Goal: Find contact information: Find contact information

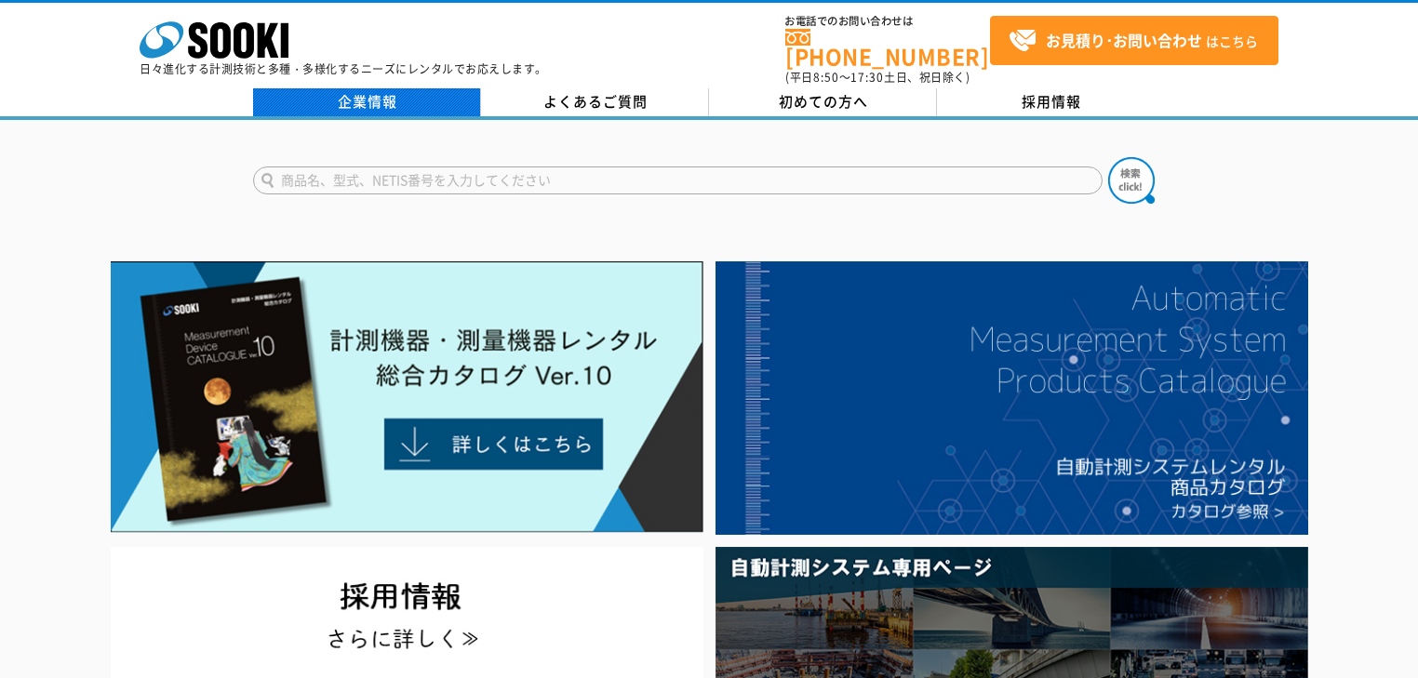
click at [384, 91] on link "企業情報" at bounding box center [367, 102] width 228 height 28
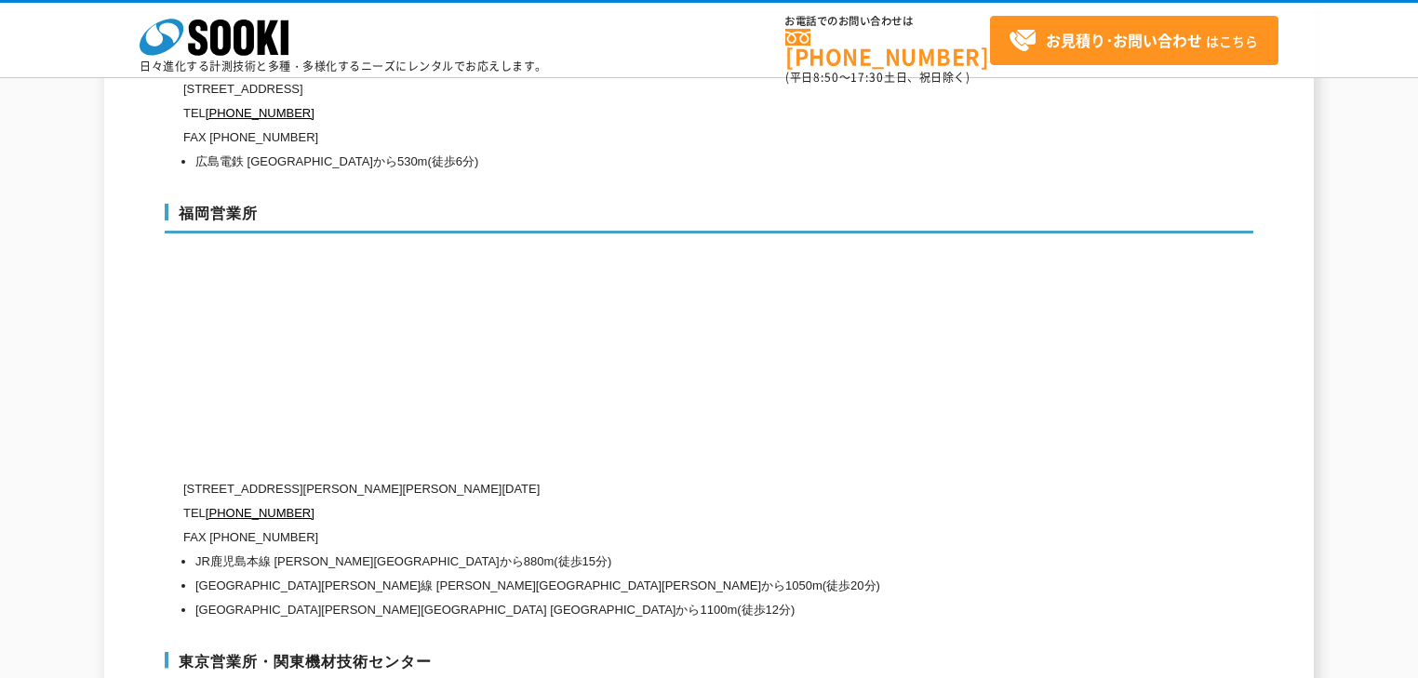
scroll to position [7289, 0]
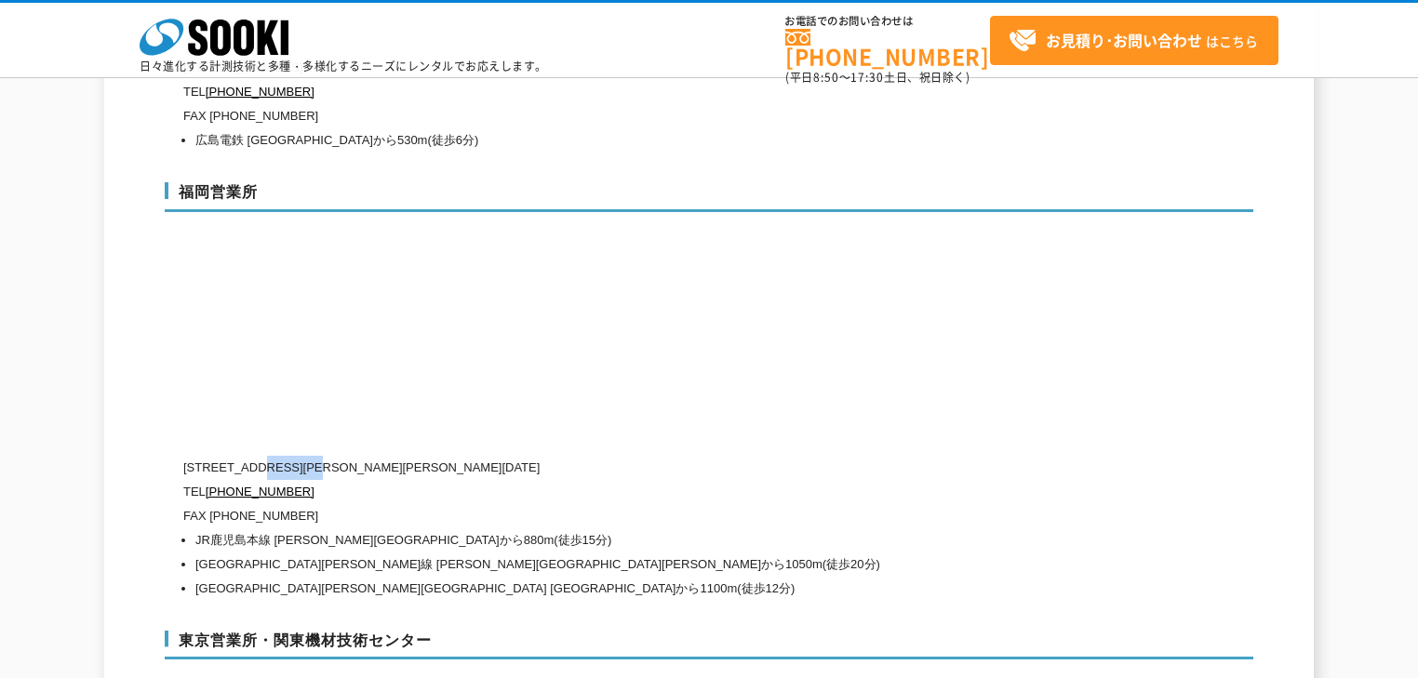
drag, startPoint x: 262, startPoint y: 427, endPoint x: 357, endPoint y: 432, distance: 95.0
click at [357, 456] on p "〒812-0062 福岡県福岡市東区松島1-5-10 102号" at bounding box center [629, 468] width 893 height 24
click at [361, 456] on p "〒812-0062 福岡県福岡市東区松島1-5-10 102号" at bounding box center [629, 468] width 893 height 24
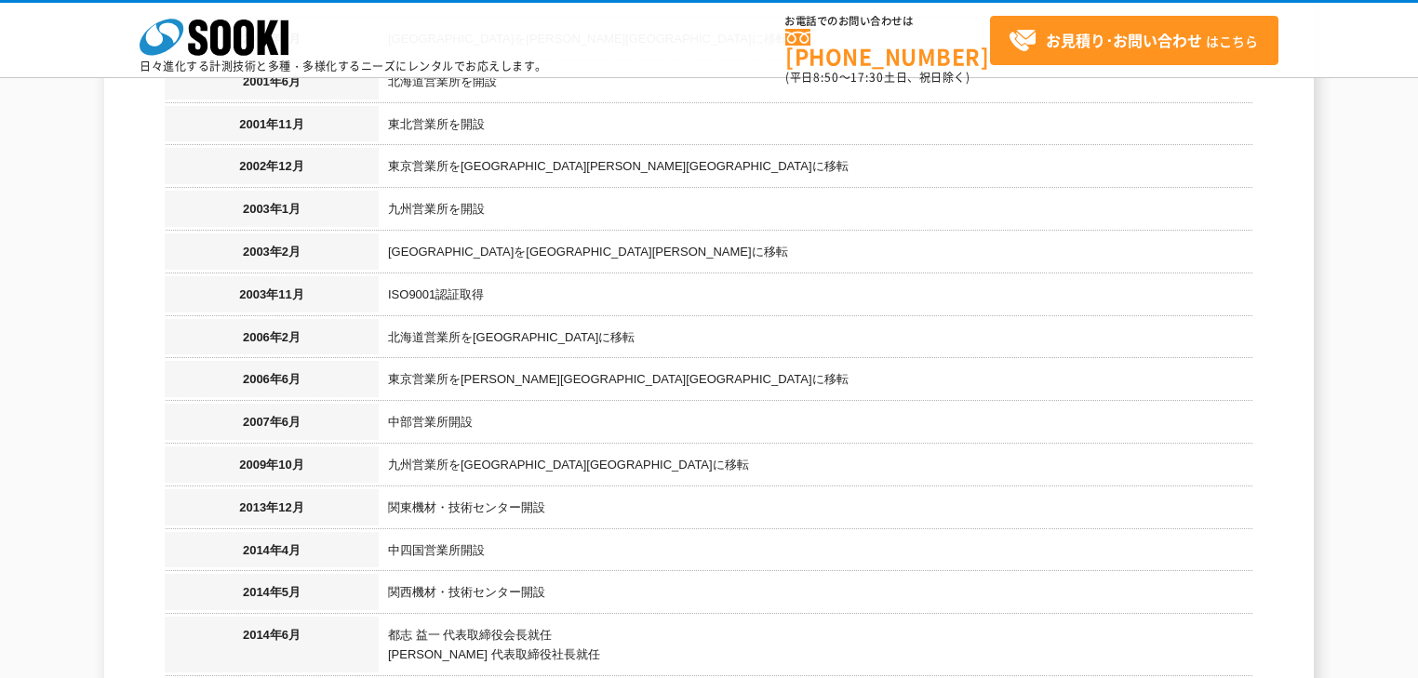
scroll to position [2115, 0]
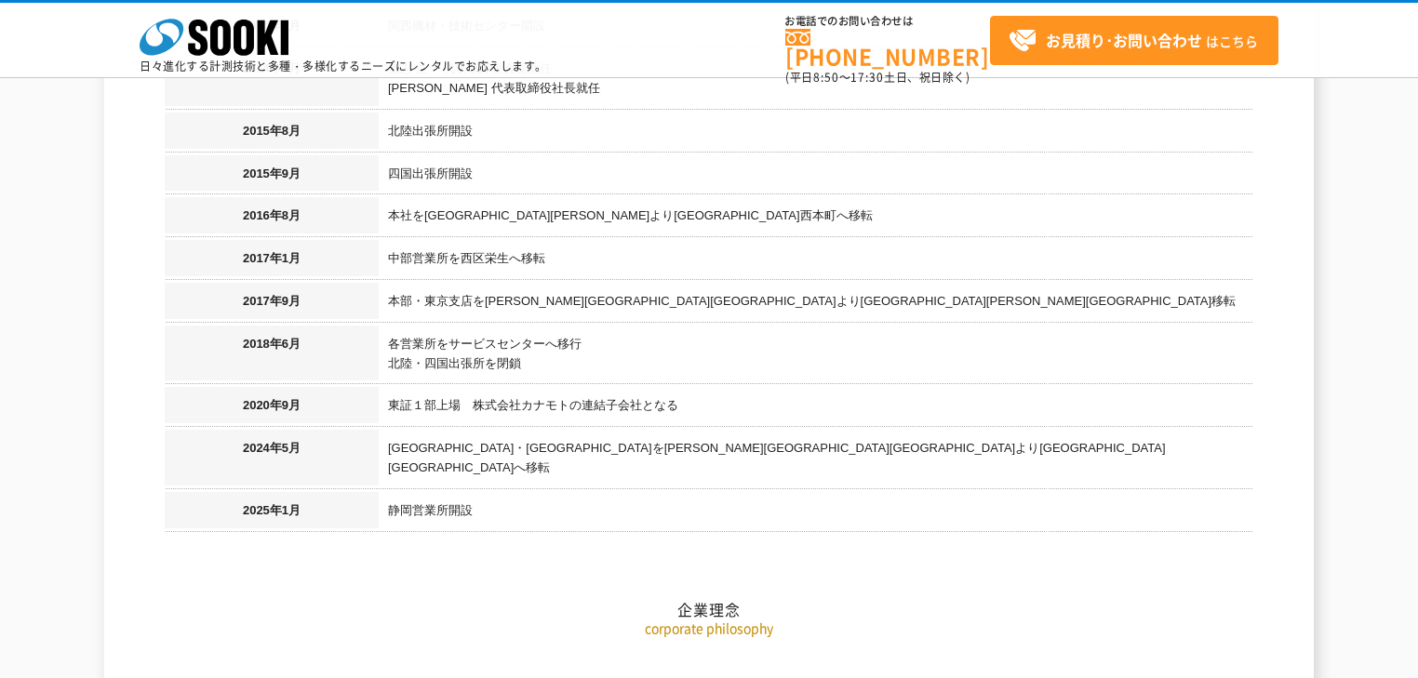
click at [1161, 240] on td "中部営業所を西区栄生へ移転" at bounding box center [816, 261] width 875 height 43
drag, startPoint x: 756, startPoint y: 483, endPoint x: 753, endPoint y: 361, distance: 121.9
click at [753, 361] on td "各営業所をサービスセンターへ移行 北陸・四国出張所を閉鎖" at bounding box center [816, 357] width 875 height 62
drag, startPoint x: 738, startPoint y: 433, endPoint x: 730, endPoint y: 458, distance: 26.5
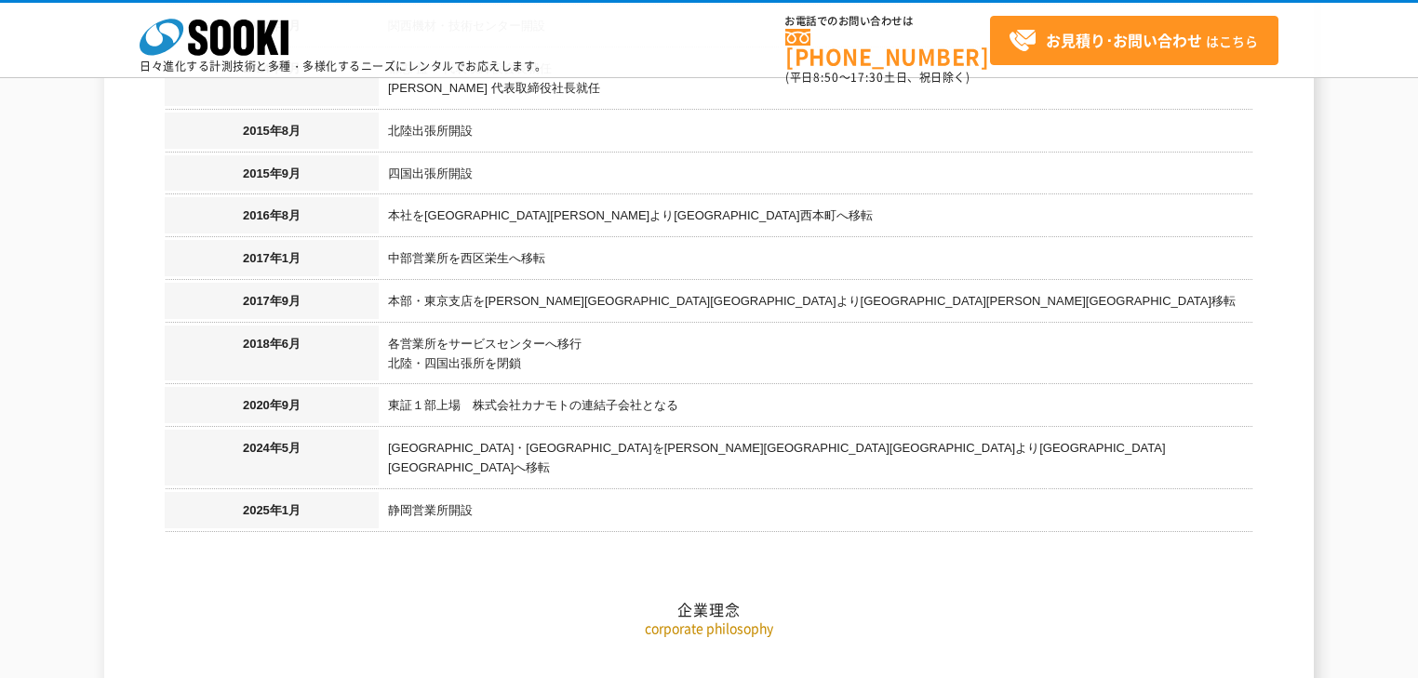
click at [730, 458] on h2 "企業理念" at bounding box center [709, 517] width 1089 height 206
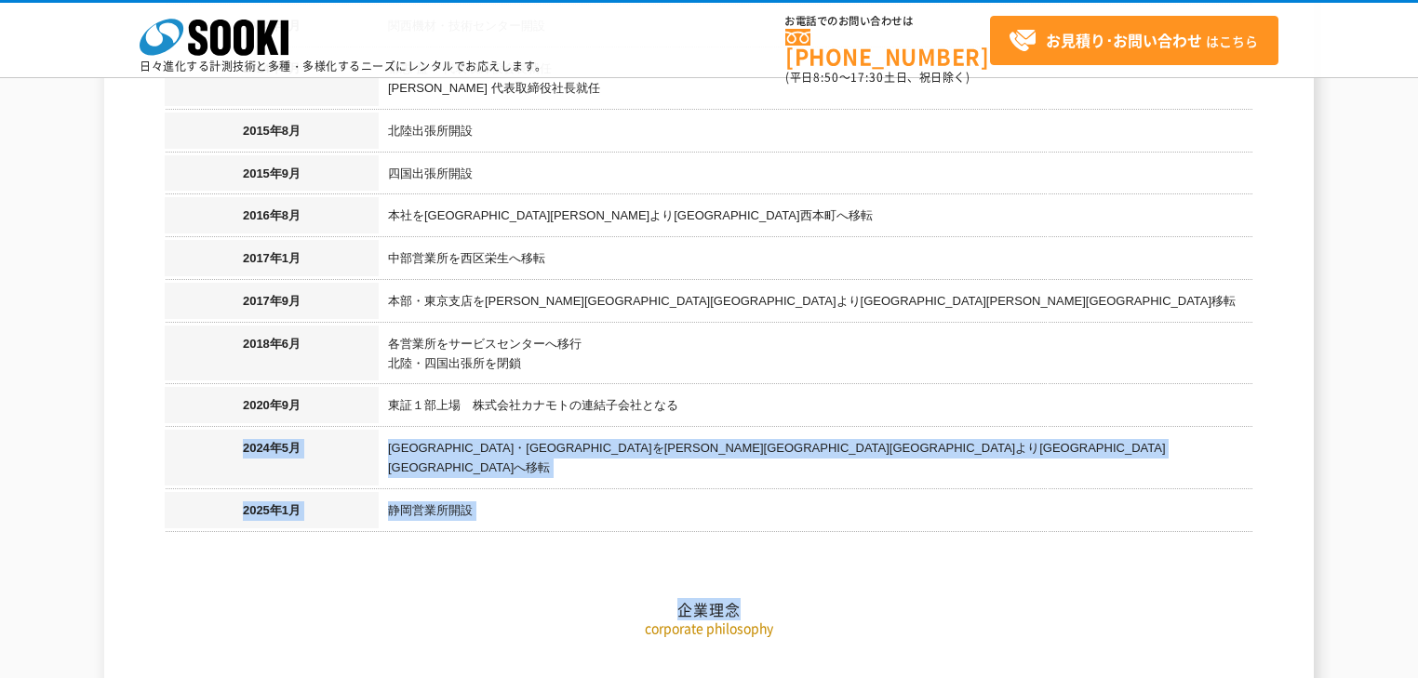
drag, startPoint x: 737, startPoint y: 474, endPoint x: 737, endPoint y: 340, distance: 134.0
click at [737, 340] on td "各営業所をサービスセンターへ移行 北陸・四国出張所を閉鎖" at bounding box center [816, 357] width 875 height 62
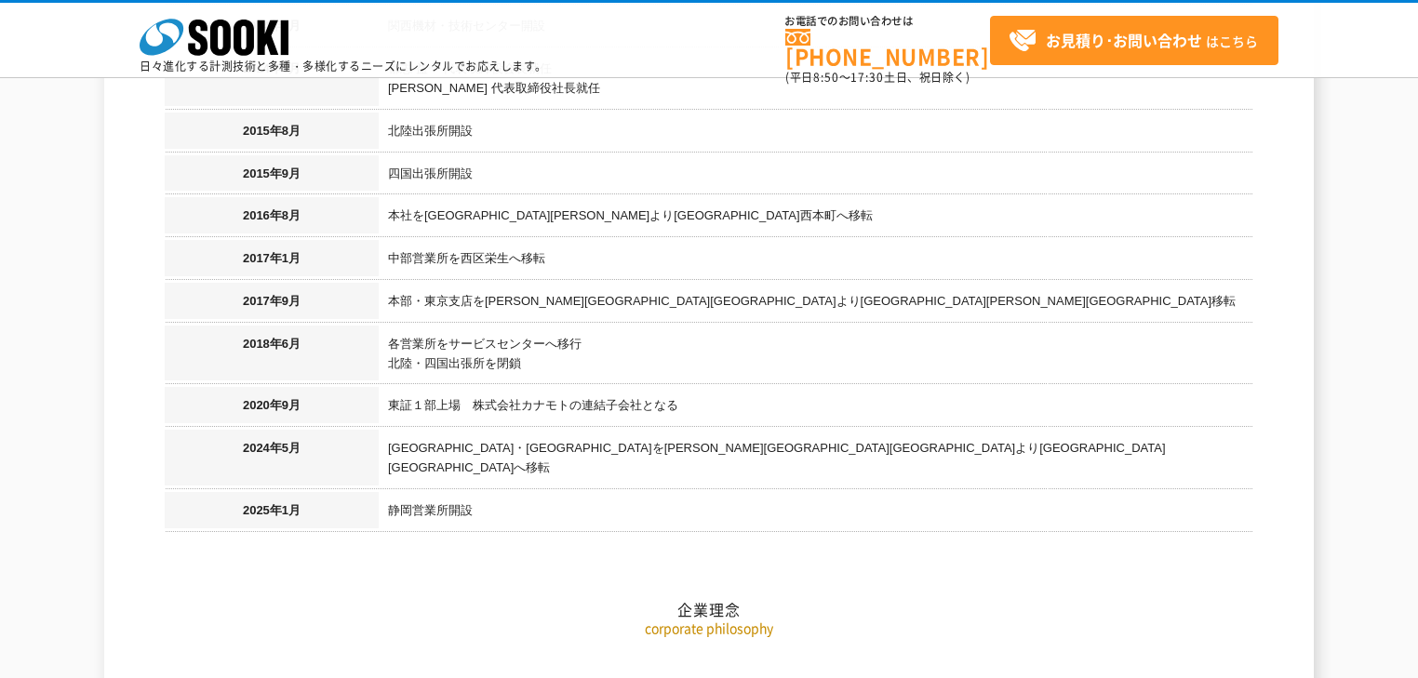
drag, startPoint x: 733, startPoint y: 451, endPoint x: 729, endPoint y: 489, distance: 37.5
click at [729, 489] on h2 "企業理念" at bounding box center [709, 517] width 1089 height 206
drag, startPoint x: 648, startPoint y: 365, endPoint x: 645, endPoint y: 492, distance: 127.5
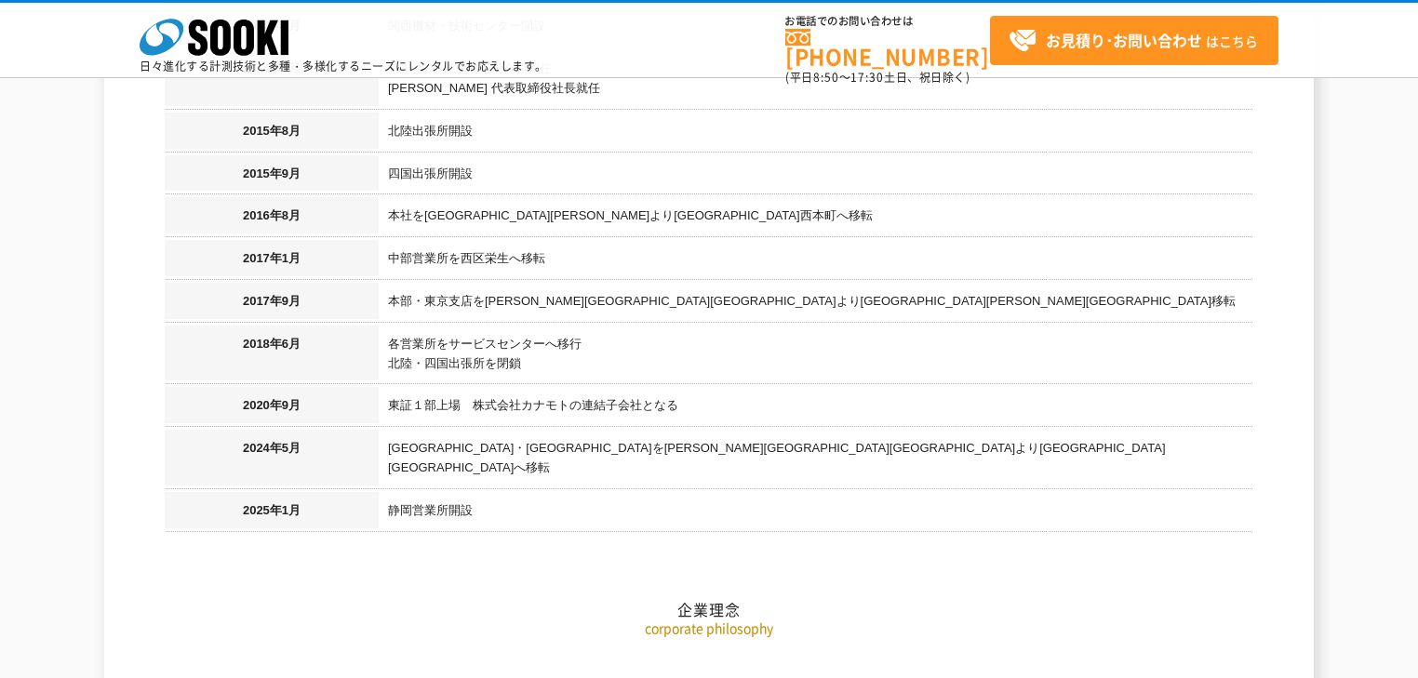
click at [645, 492] on h2 "企業理念" at bounding box center [709, 517] width 1089 height 206
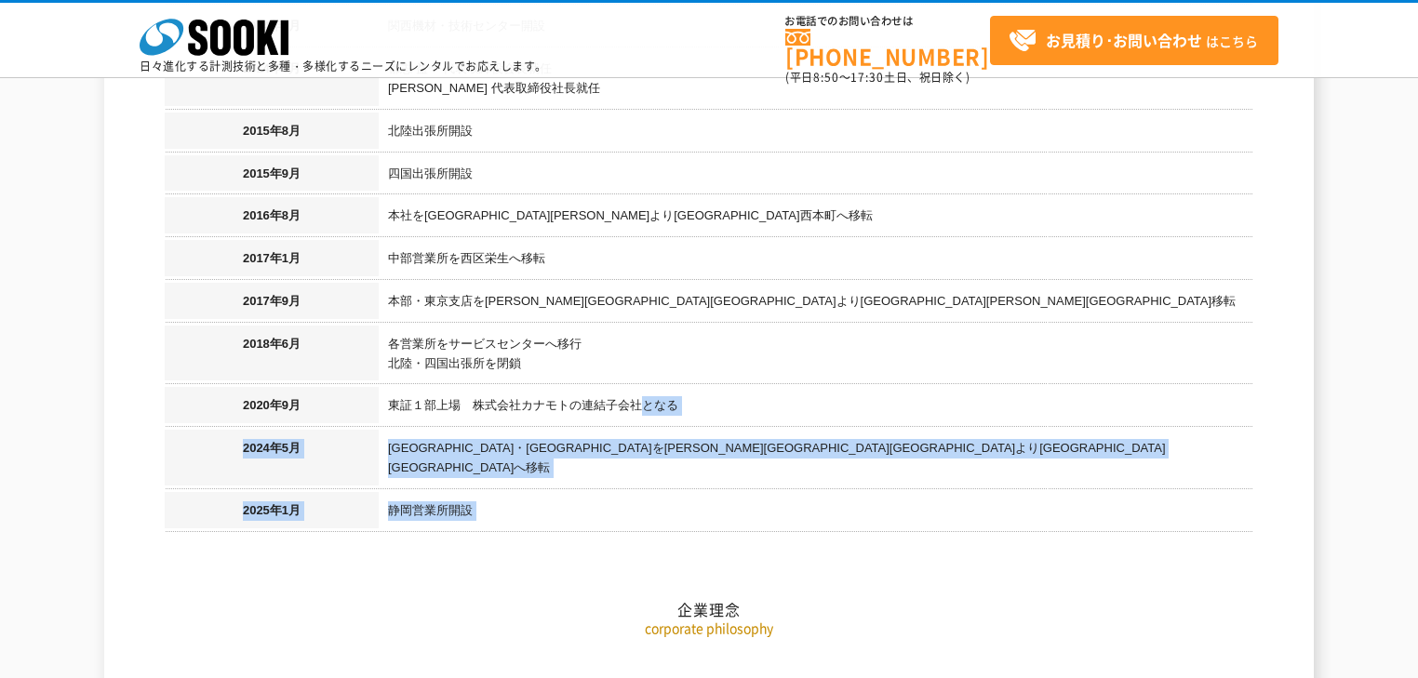
drag, startPoint x: 643, startPoint y: 472, endPoint x: 640, endPoint y: 320, distance: 151.7
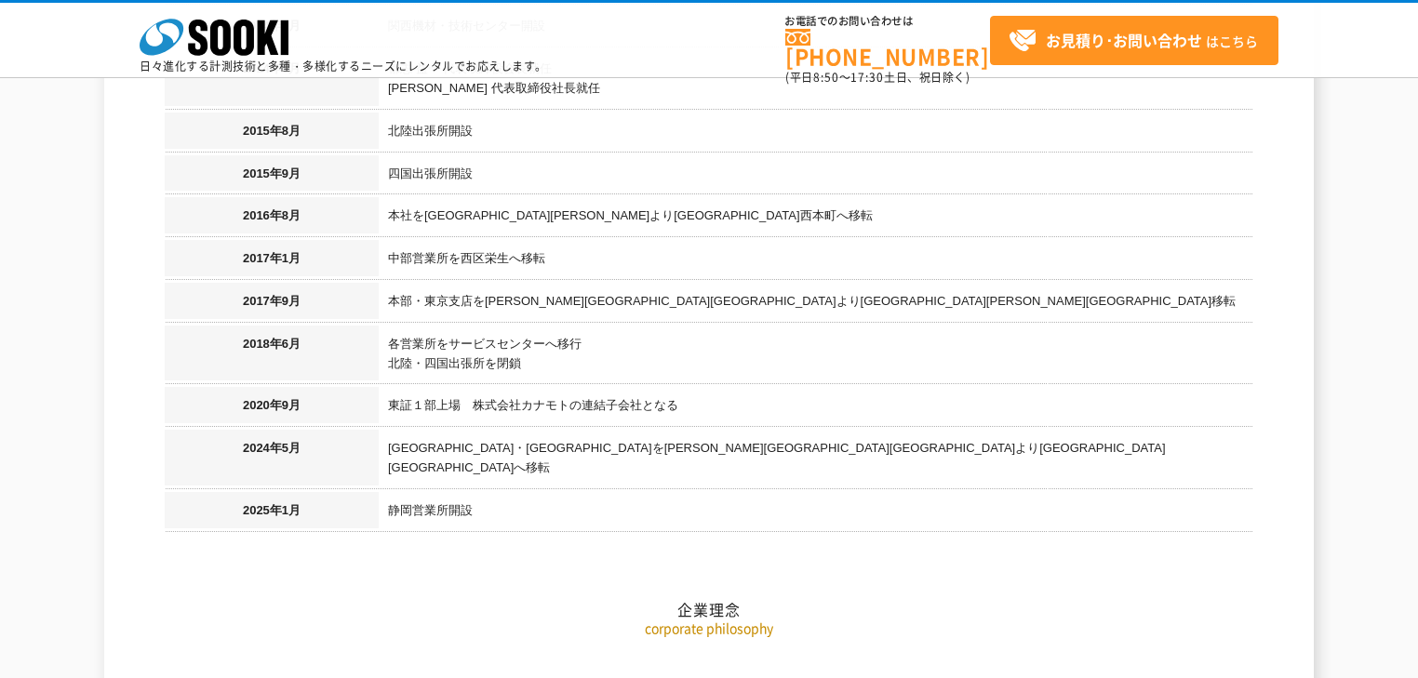
click at [640, 326] on td "各営業所をサービスセンターへ移行 北陸・四国出張所を閉鎖" at bounding box center [816, 357] width 875 height 62
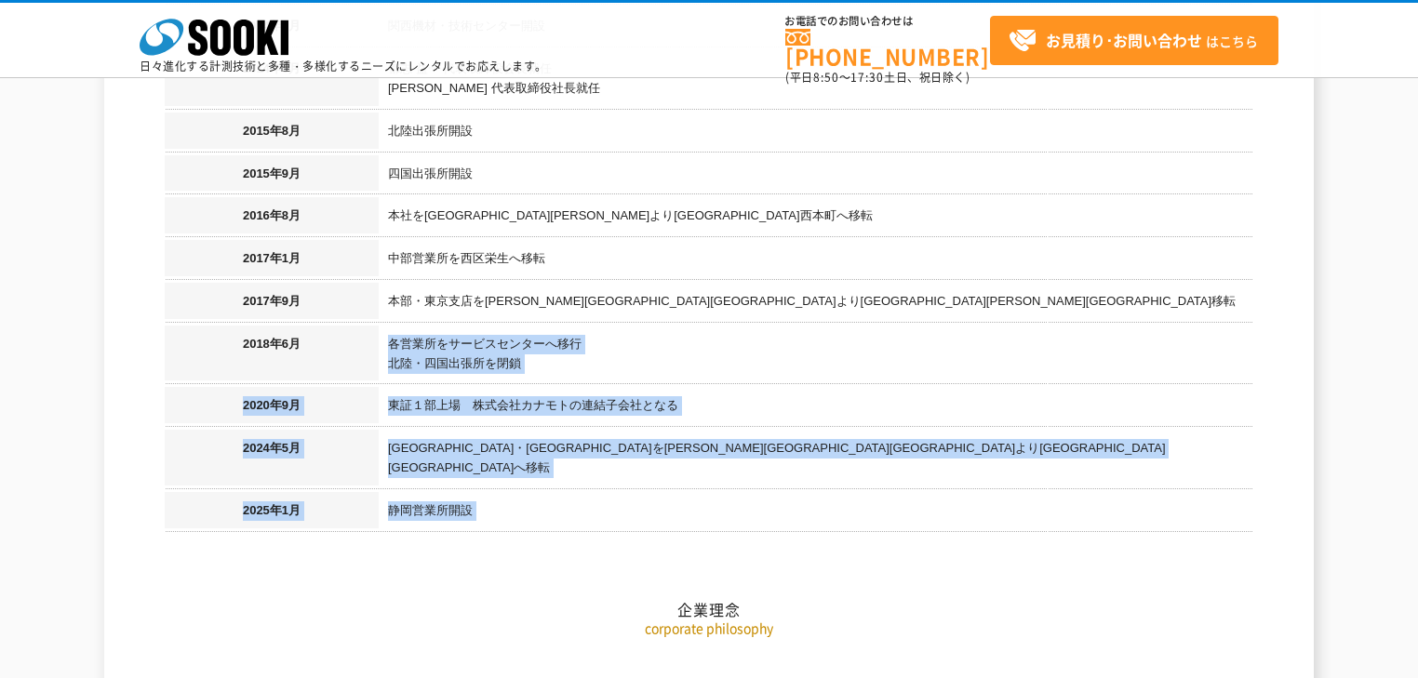
drag, startPoint x: 640, startPoint y: 320, endPoint x: 640, endPoint y: 454, distance: 134.0
click at [629, 454] on h2 "企業理念" at bounding box center [709, 517] width 1089 height 206
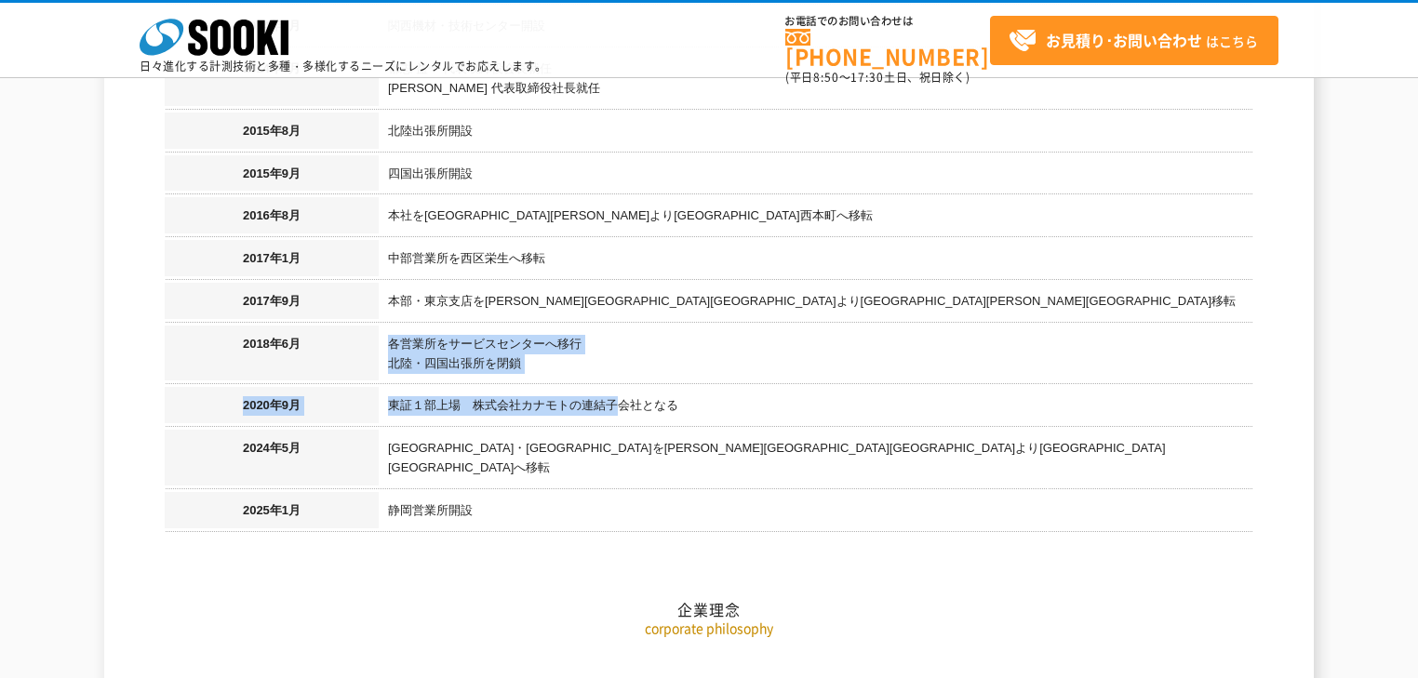
drag, startPoint x: 629, startPoint y: 454, endPoint x: 623, endPoint y: 391, distance: 63.5
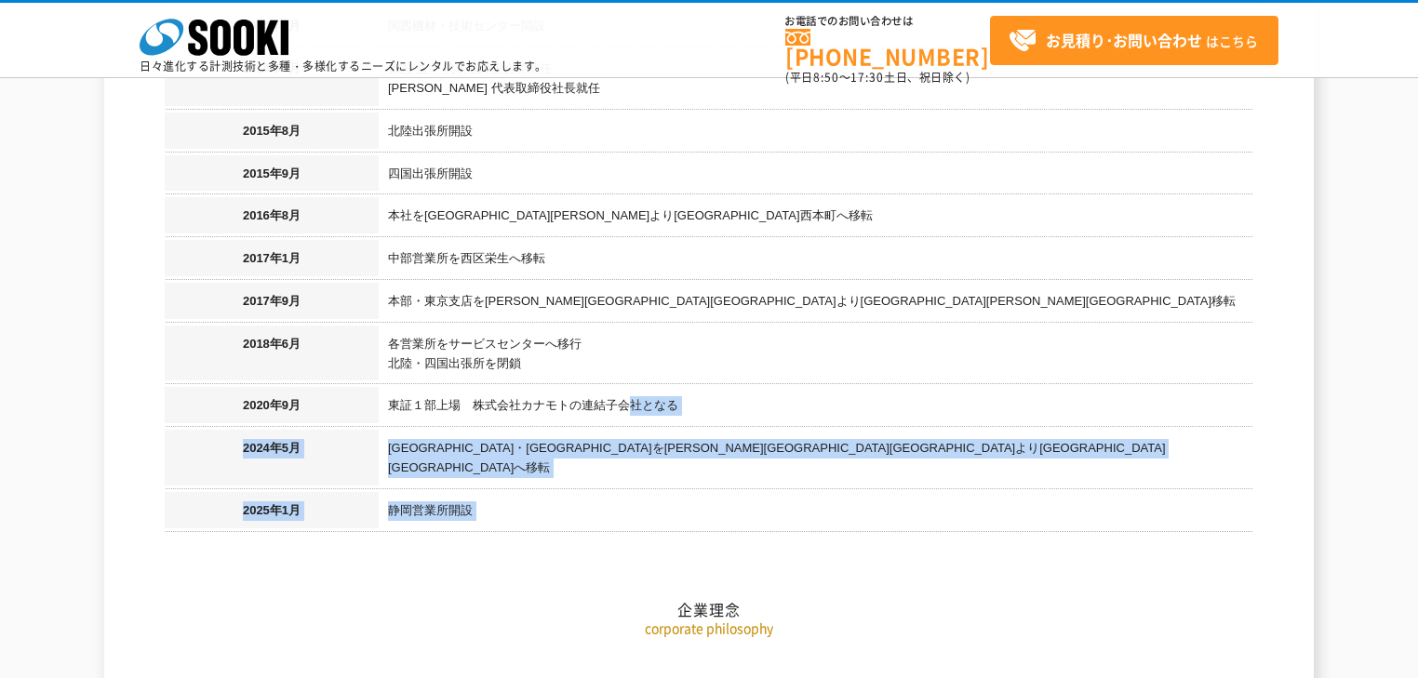
drag, startPoint x: 631, startPoint y: 369, endPoint x: 657, endPoint y: 507, distance: 140.2
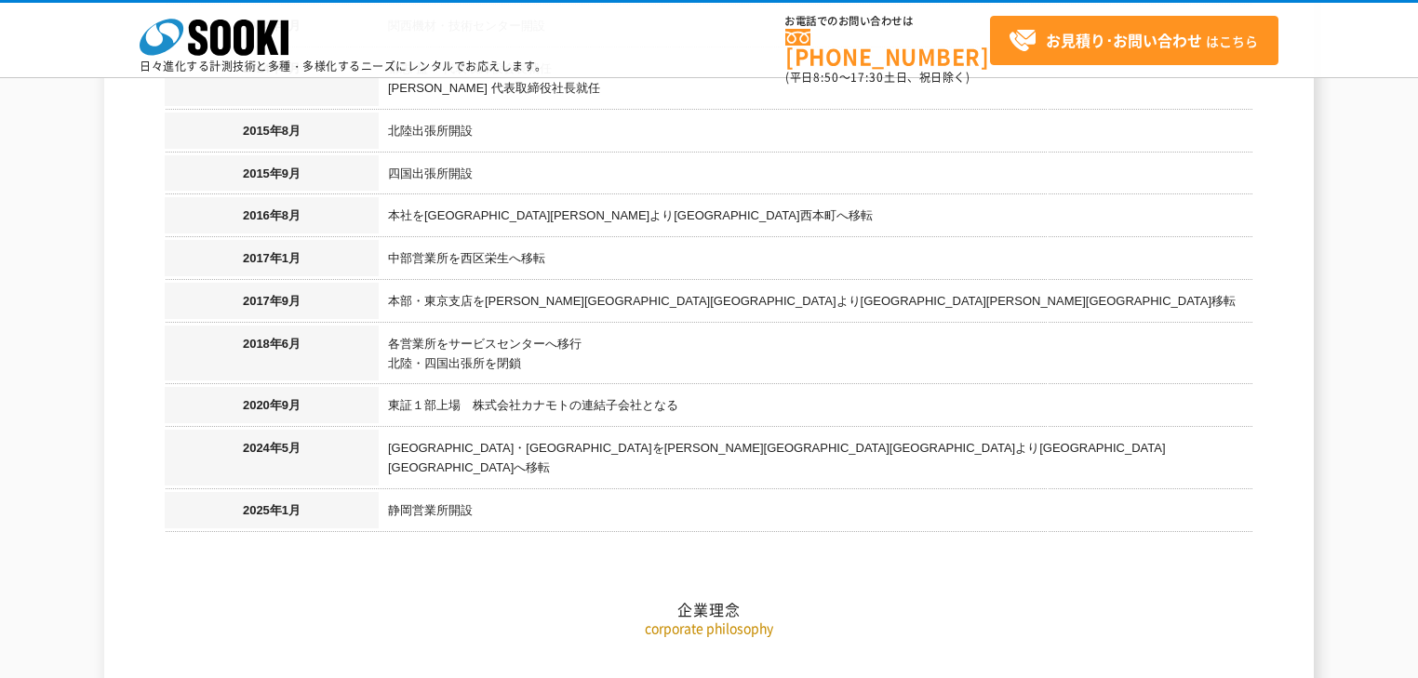
click at [692, 329] on td "各営業所をサービスセンターへ移行 北陸・四国出張所を閉鎖" at bounding box center [816, 357] width 875 height 62
